Goal: Check status: Check status

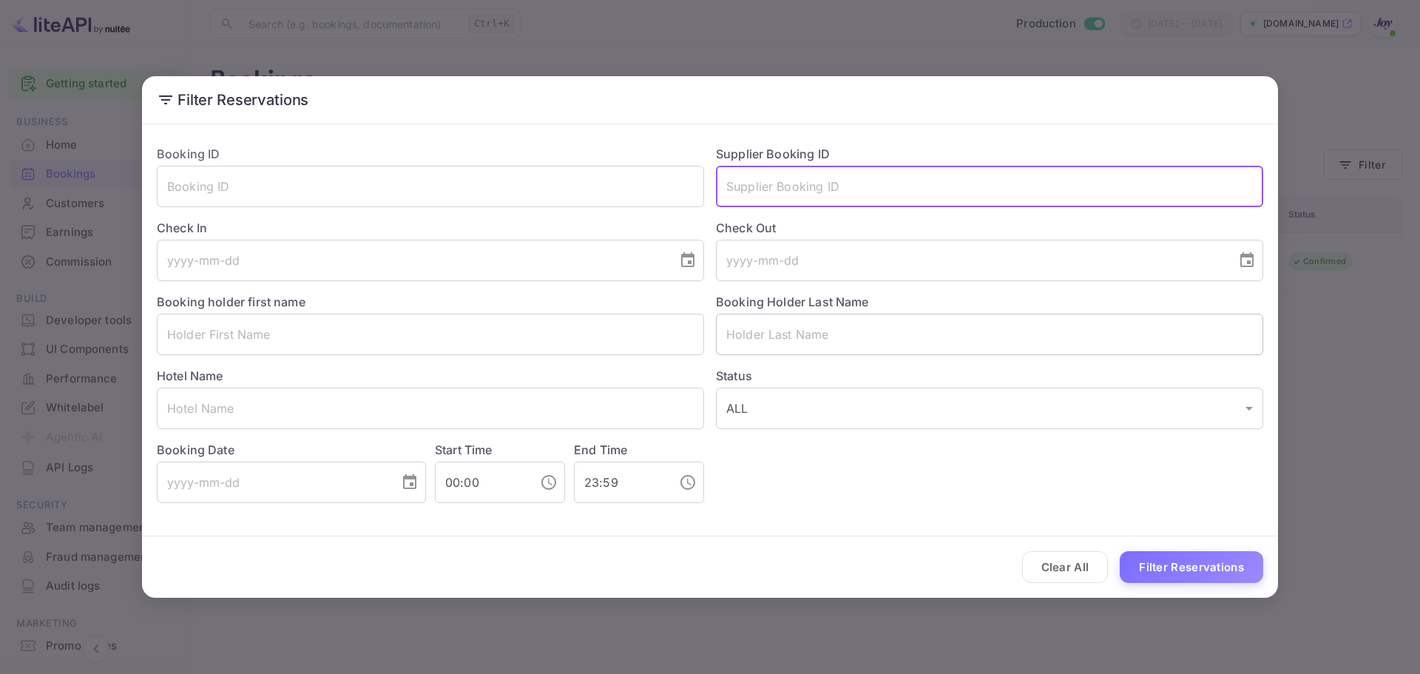
click at [748, 335] on input "text" at bounding box center [989, 334] width 547 height 41
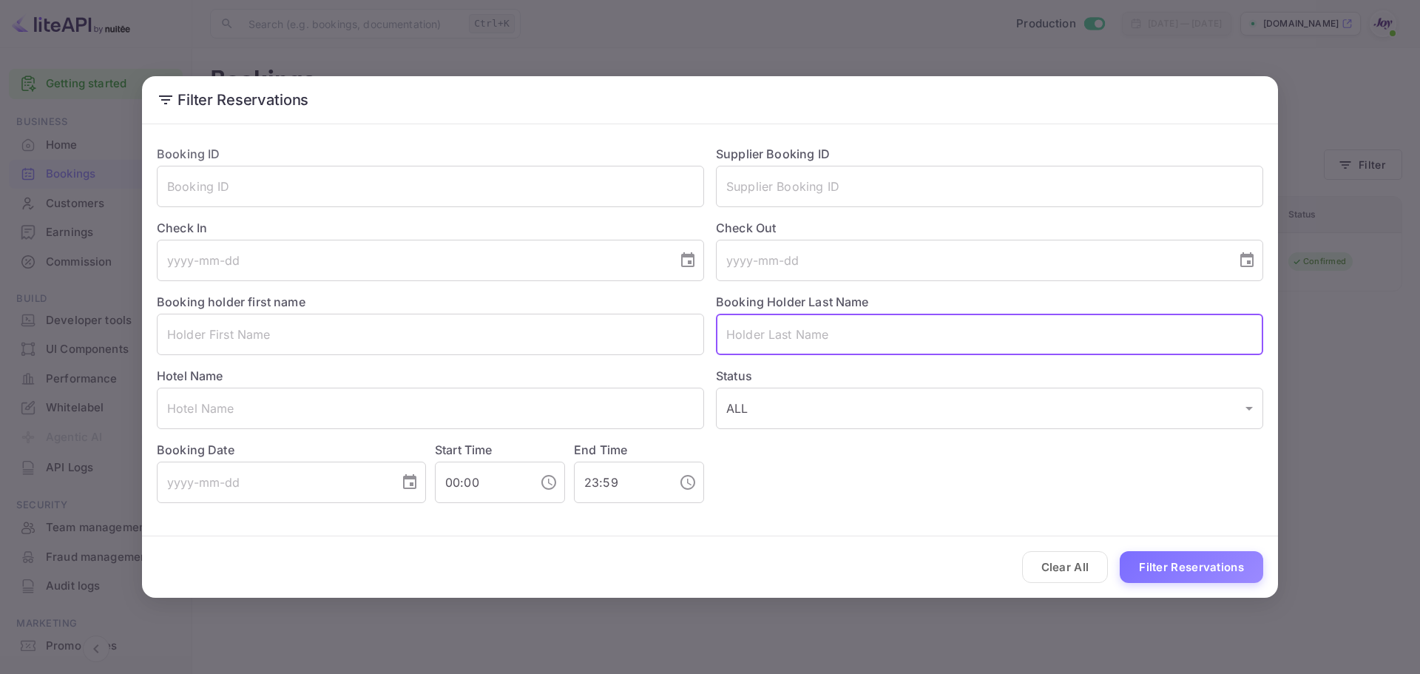
paste input "[PERSON_NAME]"
drag, startPoint x: 776, startPoint y: 335, endPoint x: 686, endPoint y: 334, distance: 89.5
click at [686, 334] on div "Booking ID ​ Supplier Booking ID ​ Check In ​ Check Out ​ Booking holder first …" at bounding box center [704, 318] width 1118 height 370
click at [936, 322] on input "Kalinowska" at bounding box center [989, 334] width 547 height 41
type input "Kalinowska"
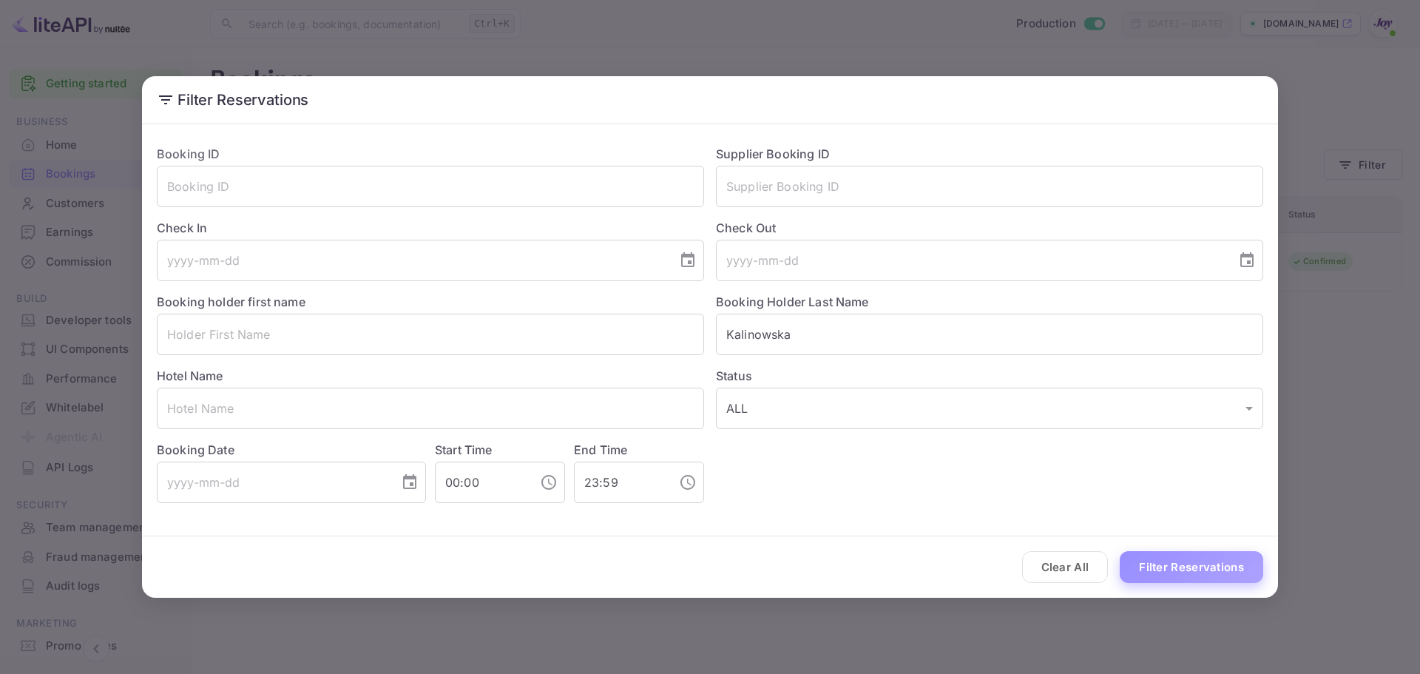
click at [1167, 561] on button "Filter Reservations" at bounding box center [1191, 567] width 143 height 32
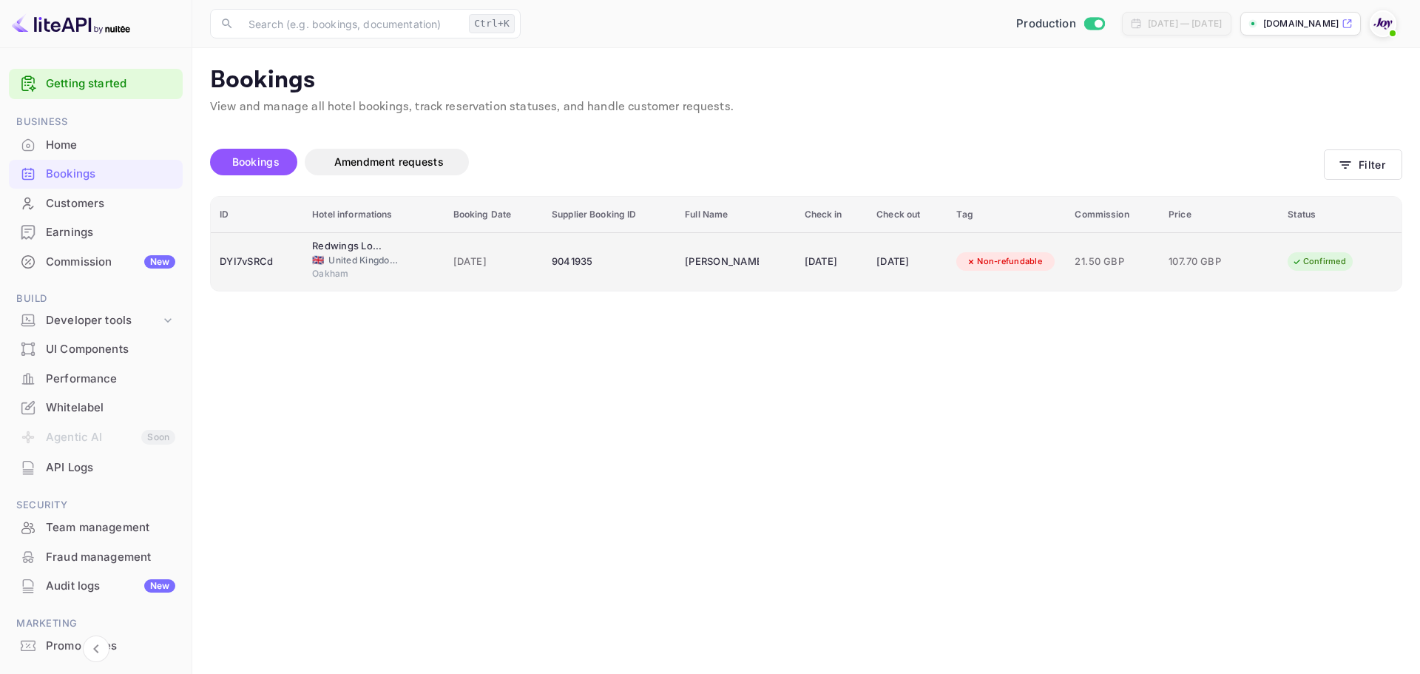
click at [598, 275] on td "9041935" at bounding box center [609, 261] width 133 height 58
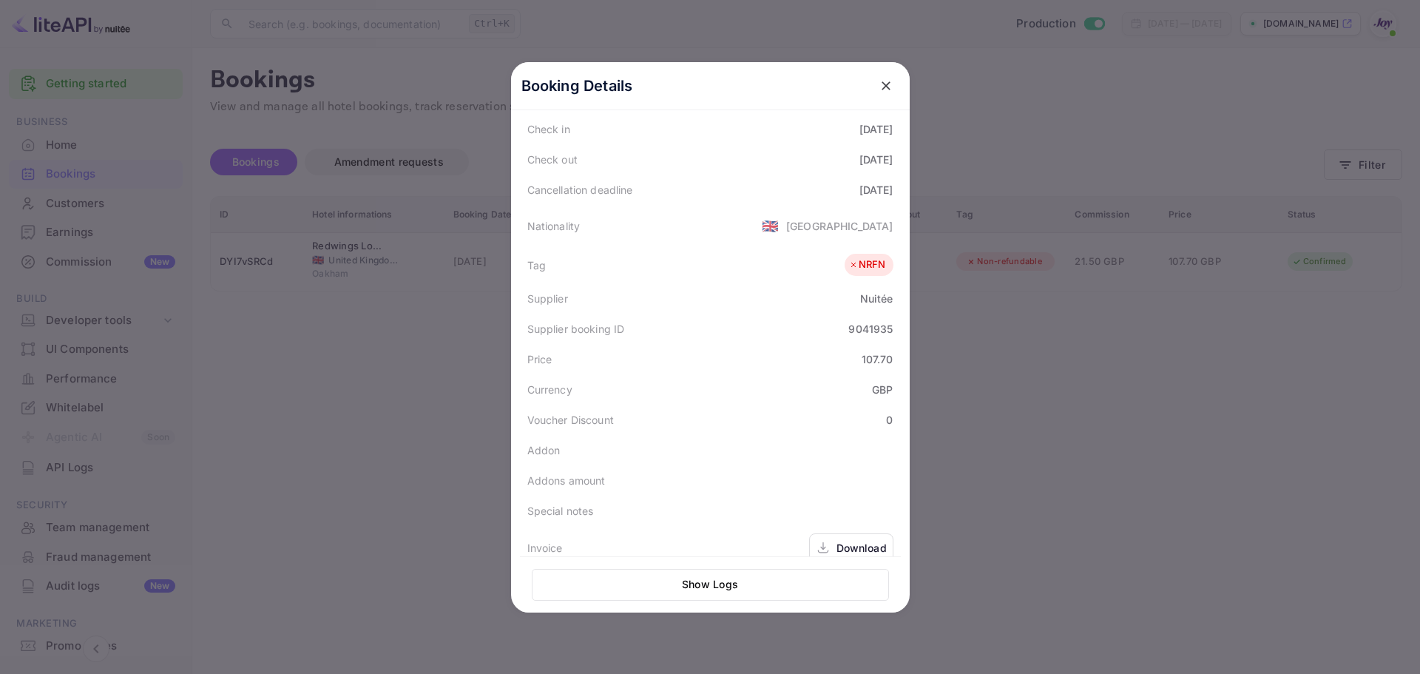
scroll to position [331, 0]
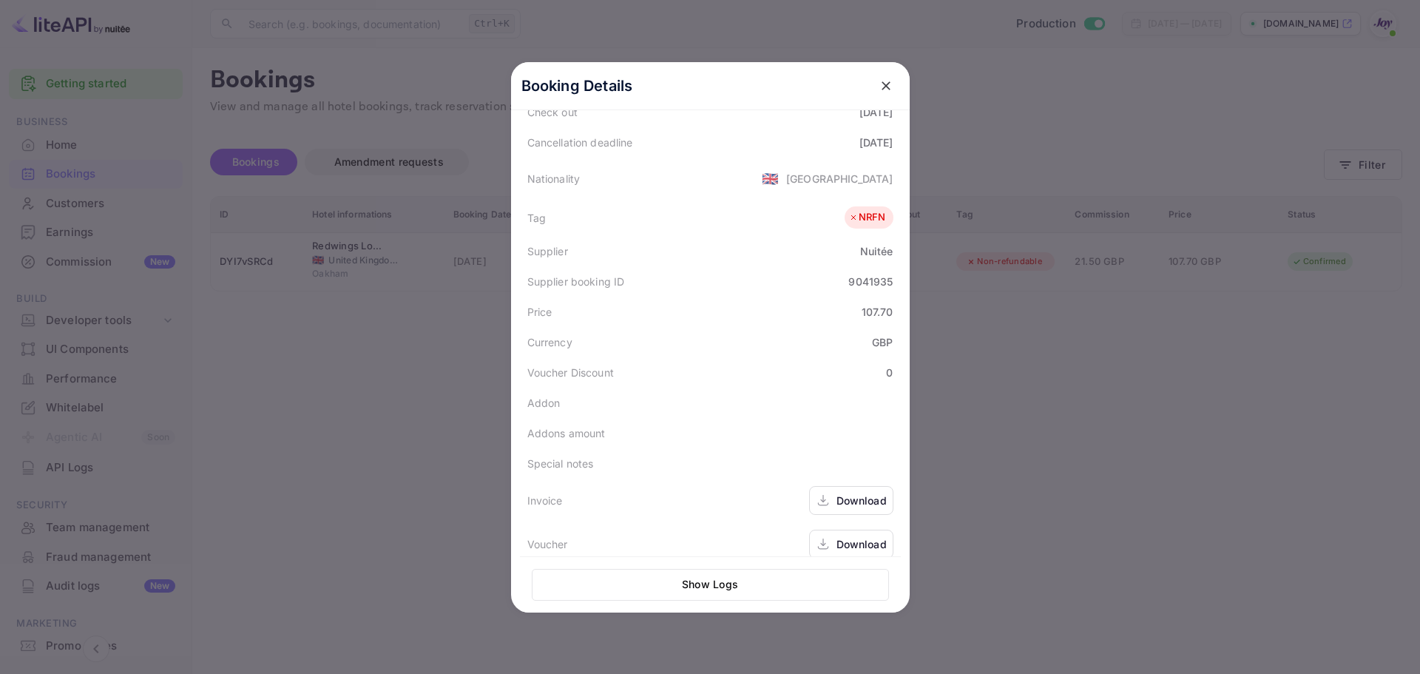
click at [843, 493] on div "Download" at bounding box center [862, 501] width 50 height 16
click at [860, 536] on div "Download" at bounding box center [862, 544] width 50 height 16
click at [882, 83] on icon "close" at bounding box center [886, 85] width 9 height 9
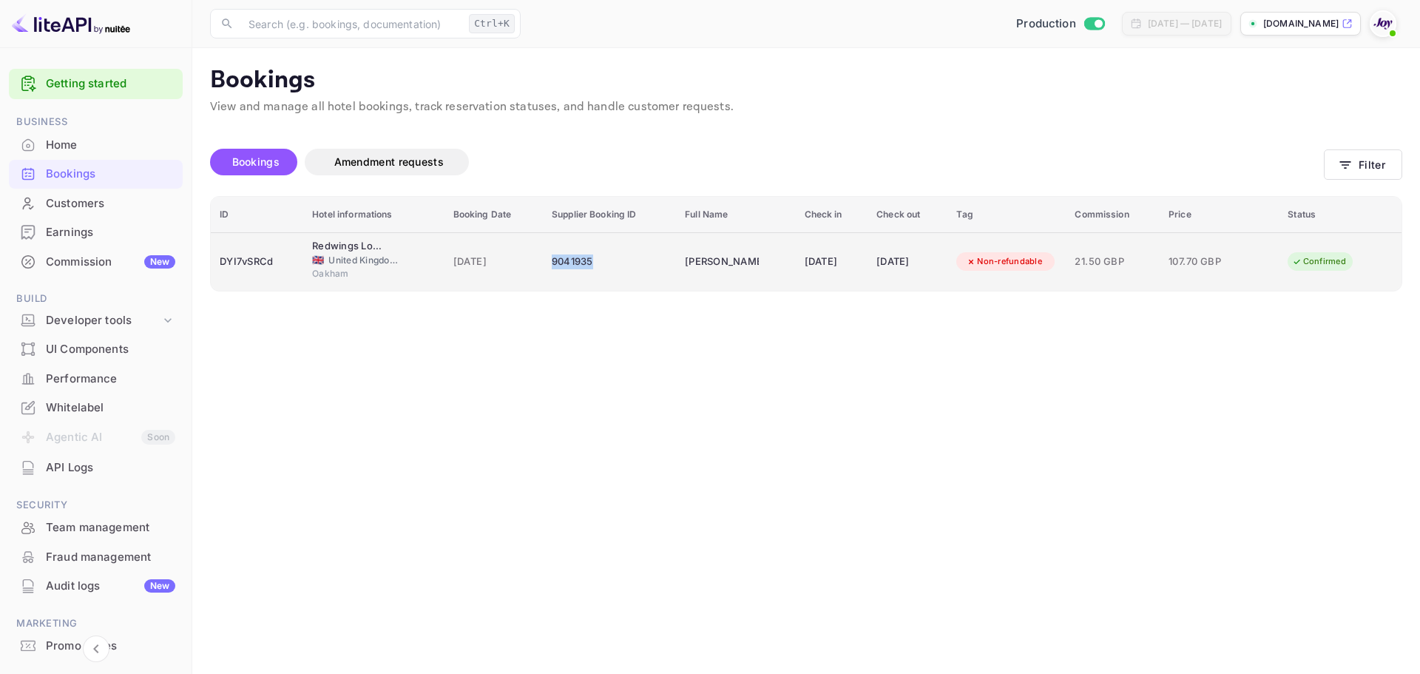
copy div "9041935"
drag, startPoint x: 538, startPoint y: 271, endPoint x: 582, endPoint y: 268, distance: 43.7
click at [582, 268] on div "9041935" at bounding box center [609, 262] width 115 height 24
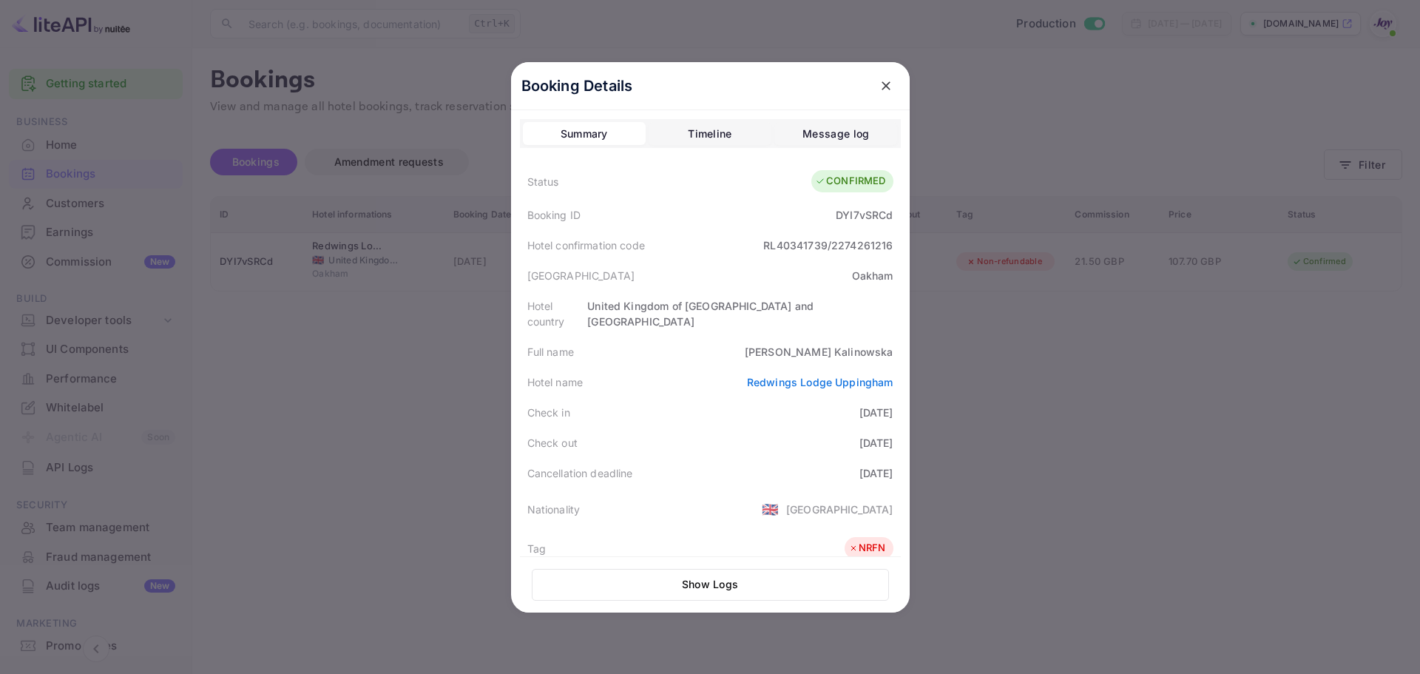
drag, startPoint x: 328, startPoint y: 61, endPoint x: 249, endPoint y: 1, distance: 98.7
click at [328, 58] on div at bounding box center [710, 337] width 1420 height 674
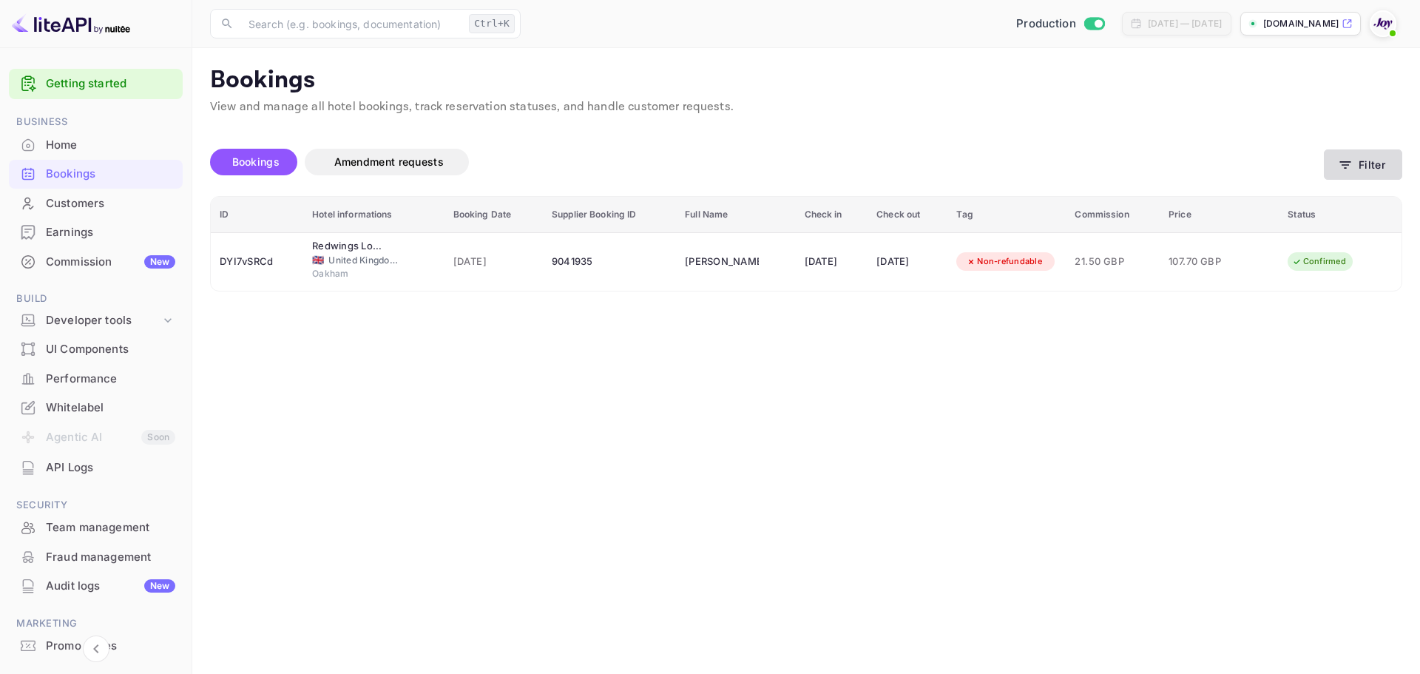
click at [1385, 170] on button "Filter" at bounding box center [1363, 164] width 78 height 30
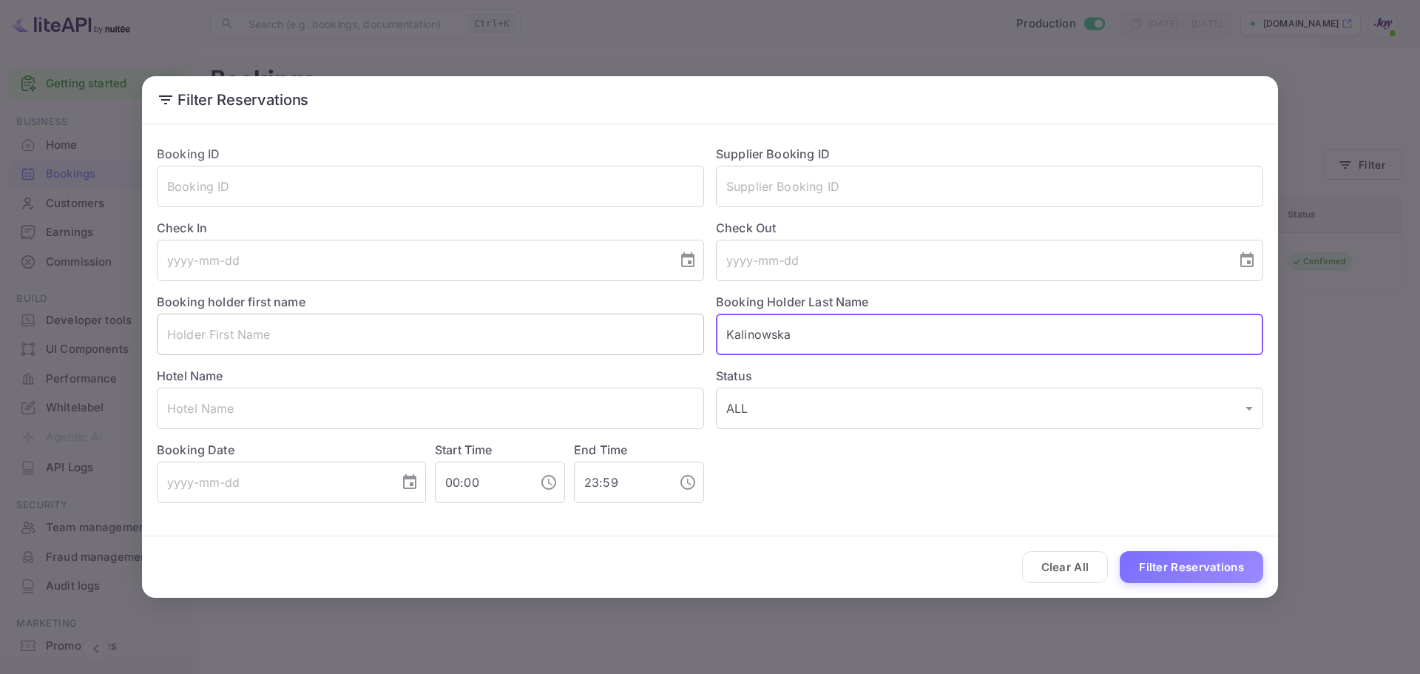
drag, startPoint x: 835, startPoint y: 342, endPoint x: 612, endPoint y: 322, distance: 224.2
click at [607, 325] on div "Booking ID ​ Supplier Booking ID ​ Check In ​ Check Out ​ Booking holder first …" at bounding box center [704, 318] width 1118 height 370
paste input "[EMAIL_ADDRESS][DOMAIN_NAME]"
drag, startPoint x: 945, startPoint y: 335, endPoint x: 658, endPoint y: 337, distance: 287.0
click at [658, 337] on div "Booking ID ​ Supplier Booking ID ​ Check In ​ Check Out ​ Booking holder first …" at bounding box center [704, 318] width 1118 height 370
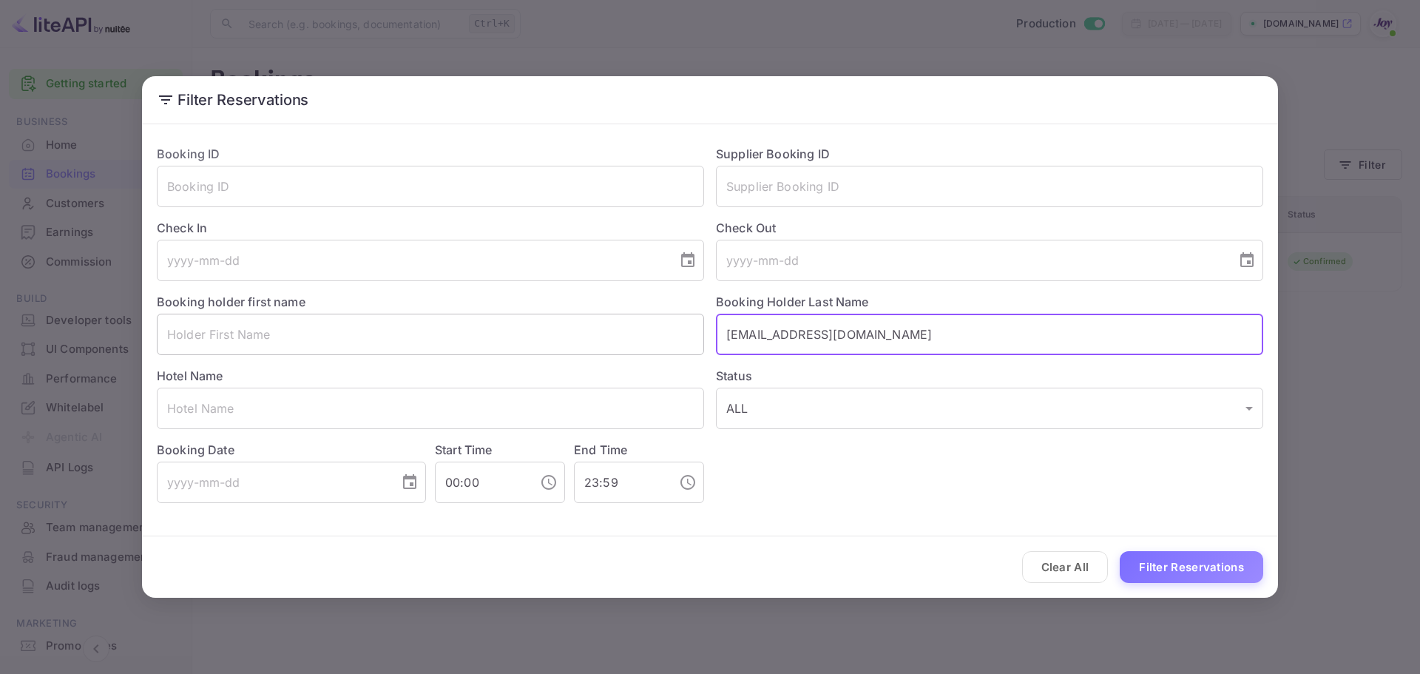
paste input "[PERSON_NAME]"
type input "[PERSON_NAME]"
click at [368, 342] on input "text" at bounding box center [430, 334] width 547 height 41
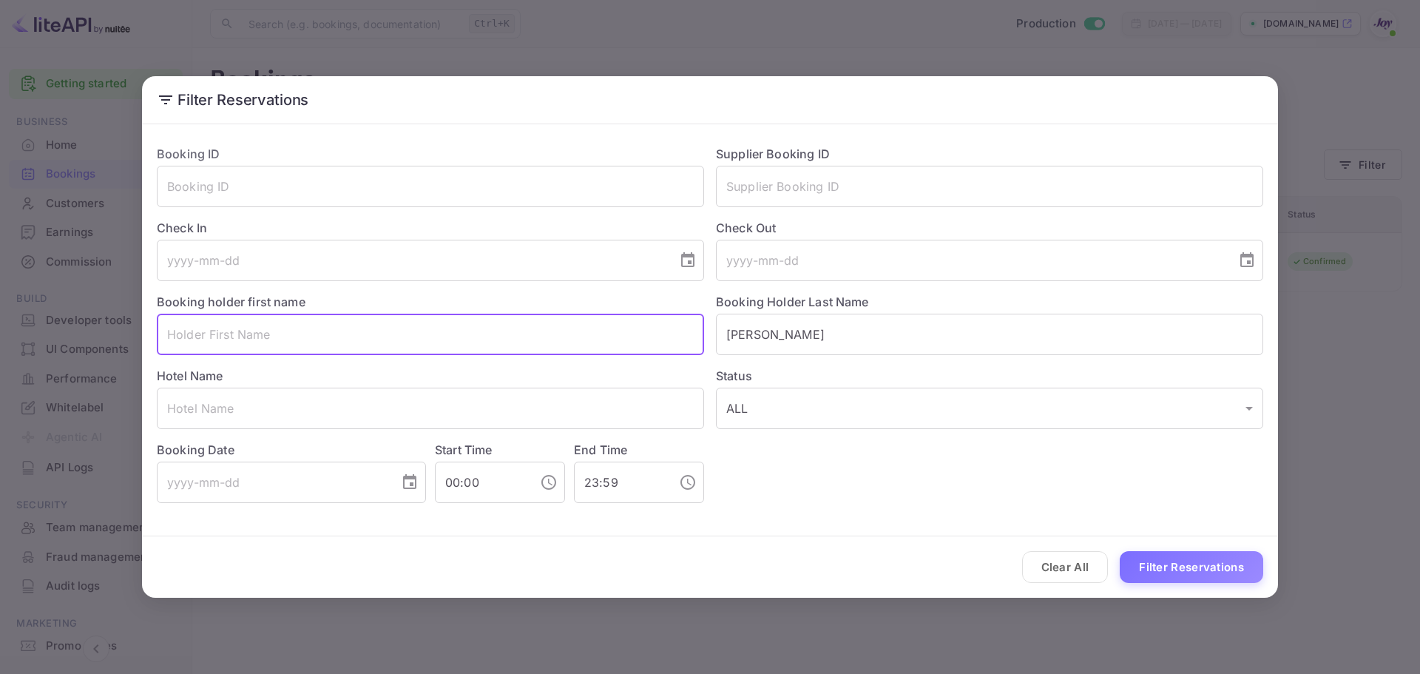
paste input "[PERSON_NAME]"
type input "[PERSON_NAME]"
click at [1169, 566] on button "Filter Reservations" at bounding box center [1191, 567] width 143 height 32
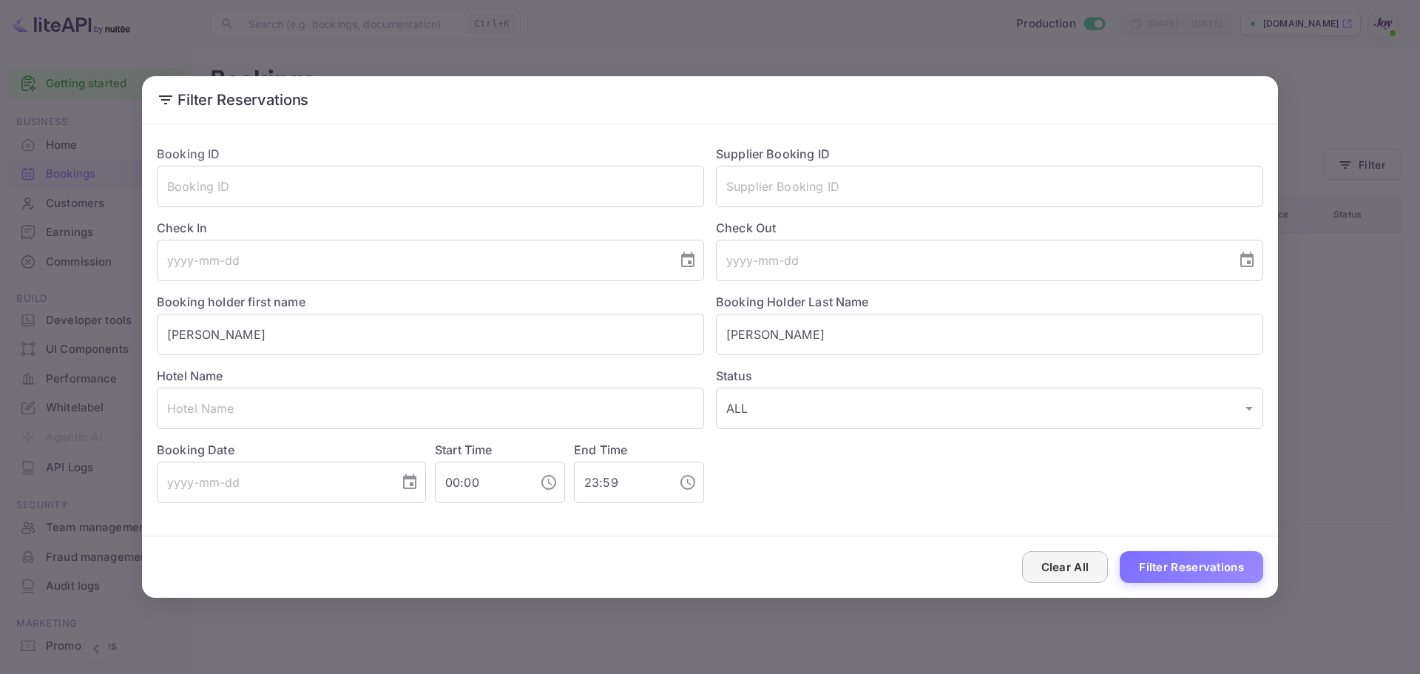
drag, startPoint x: 1060, startPoint y: 568, endPoint x: 1088, endPoint y: 547, distance: 34.9
click at [1061, 567] on button "Clear All" at bounding box center [1065, 567] width 87 height 32
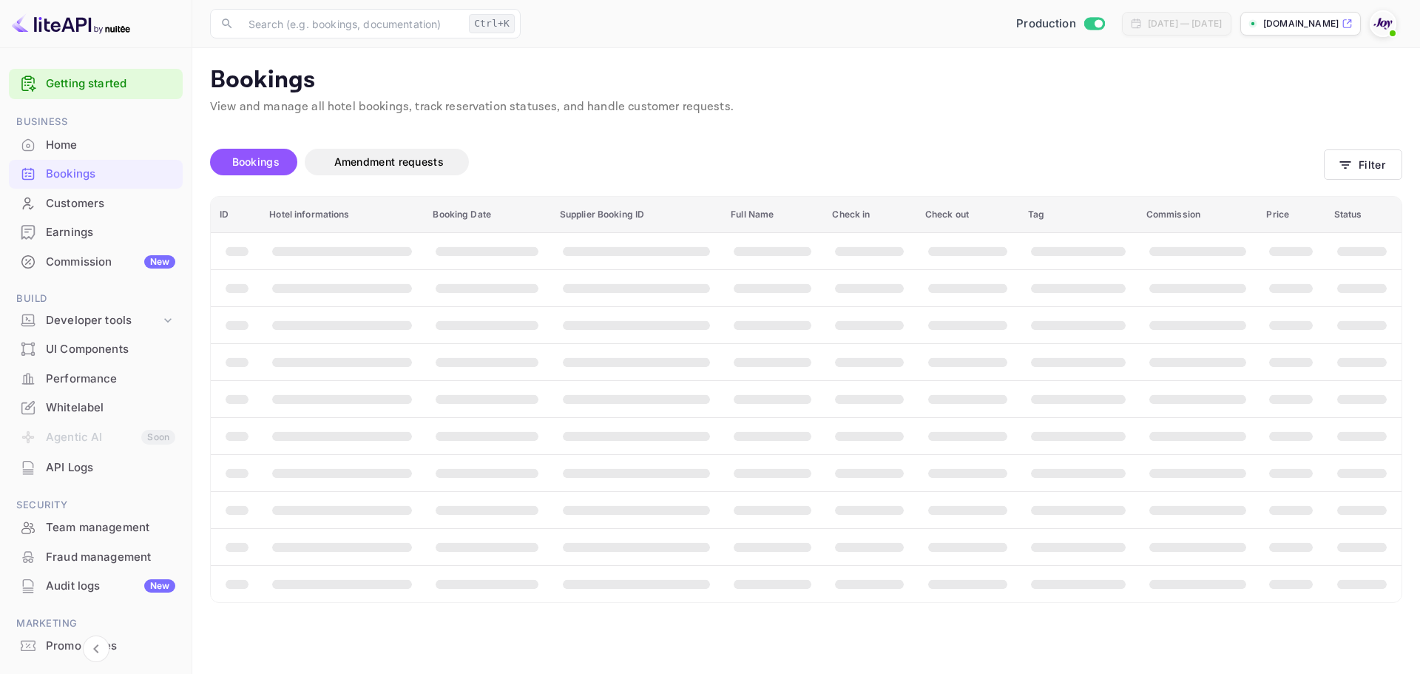
click at [1197, 131] on div "No bookings found Bookings Amendment requests Filter ID Hotel informations Book…" at bounding box center [797, 359] width 1210 height 487
